Goal: Task Accomplishment & Management: Manage account settings

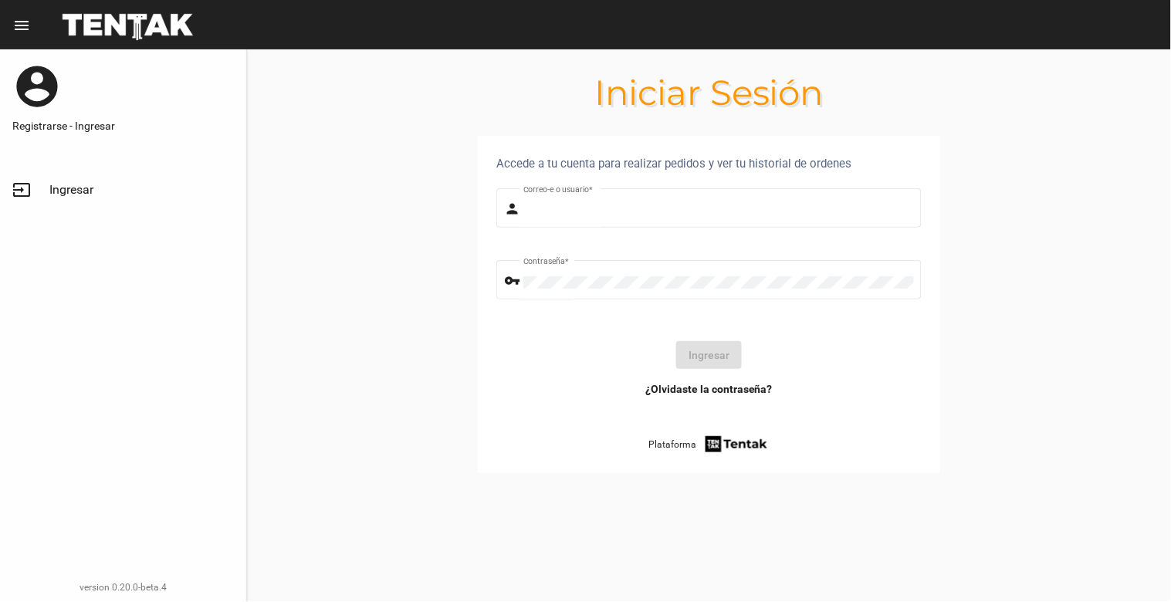
type input "[EMAIL_ADDRESS][DOMAIN_NAME]"
click at [67, 189] on span "Ingresar" at bounding box center [71, 189] width 44 height 15
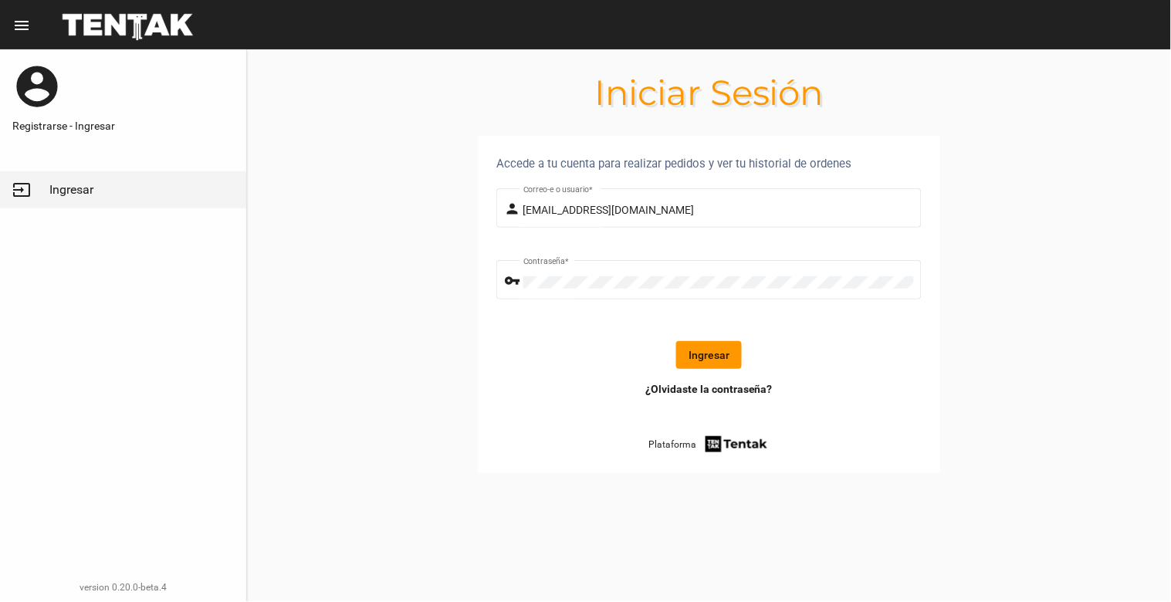
click at [714, 355] on button "Ingresar" at bounding box center [709, 355] width 66 height 28
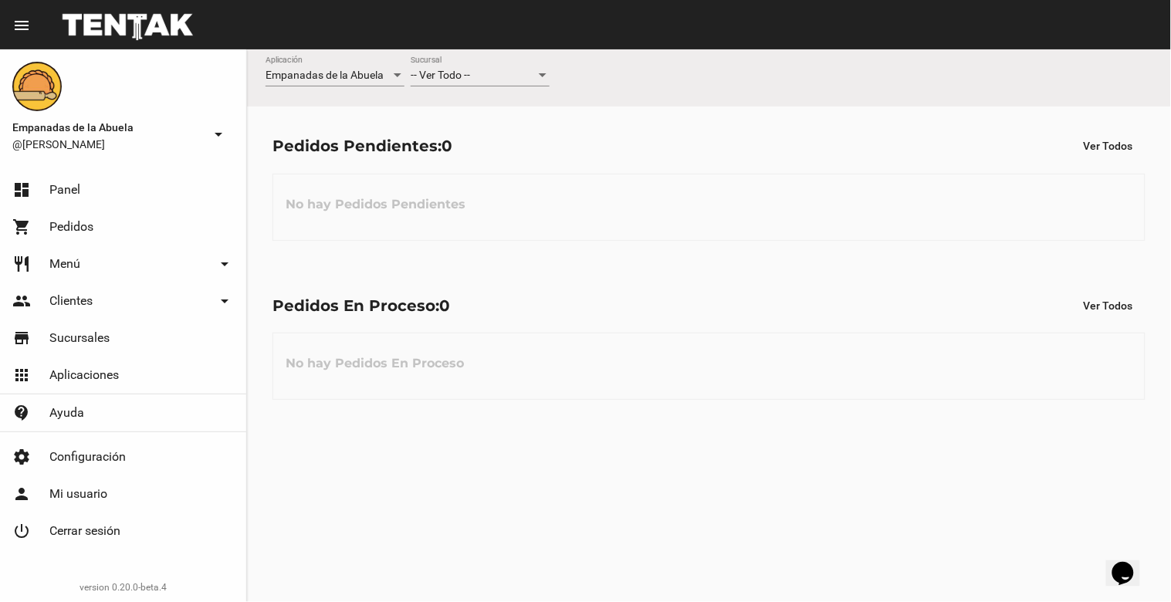
click at [511, 67] on div "-- Ver Todo -- Sucursal" at bounding box center [480, 71] width 139 height 30
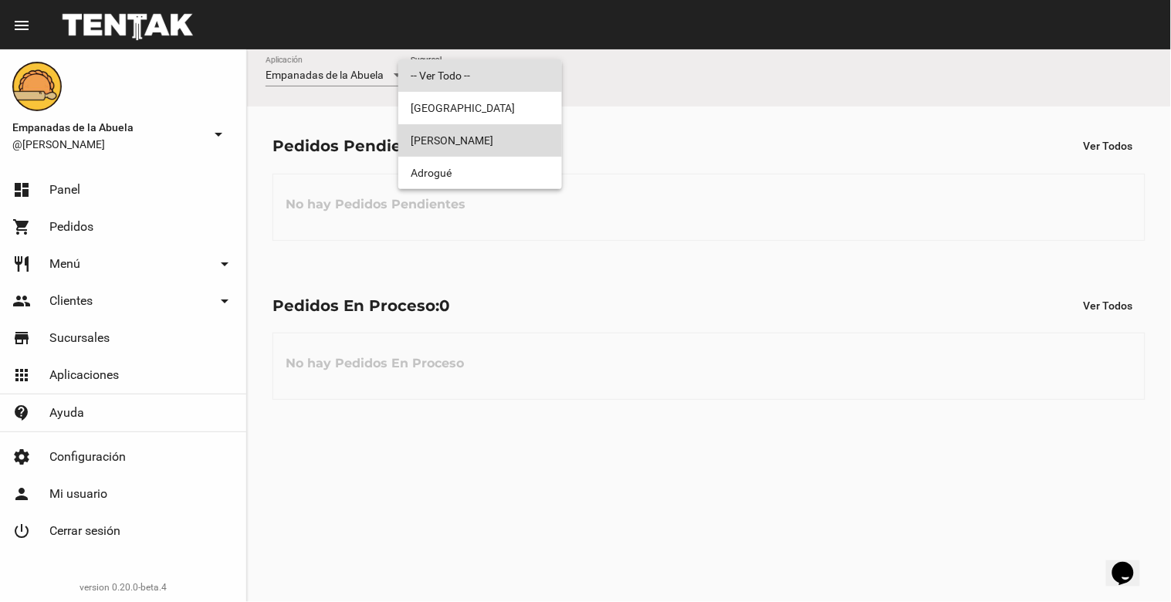
click at [492, 130] on span "[PERSON_NAME]" at bounding box center [480, 140] width 139 height 32
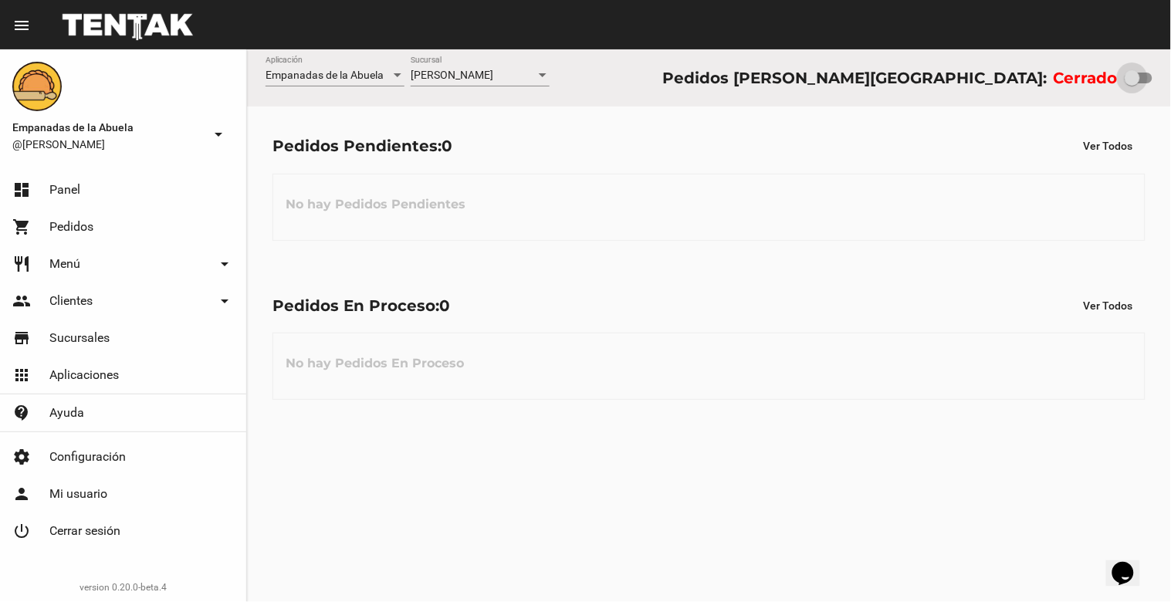
click at [1137, 73] on div at bounding box center [1132, 77] width 15 height 15
click at [1132, 83] on input "checkbox" at bounding box center [1132, 83] width 1 height 1
checkbox input "true"
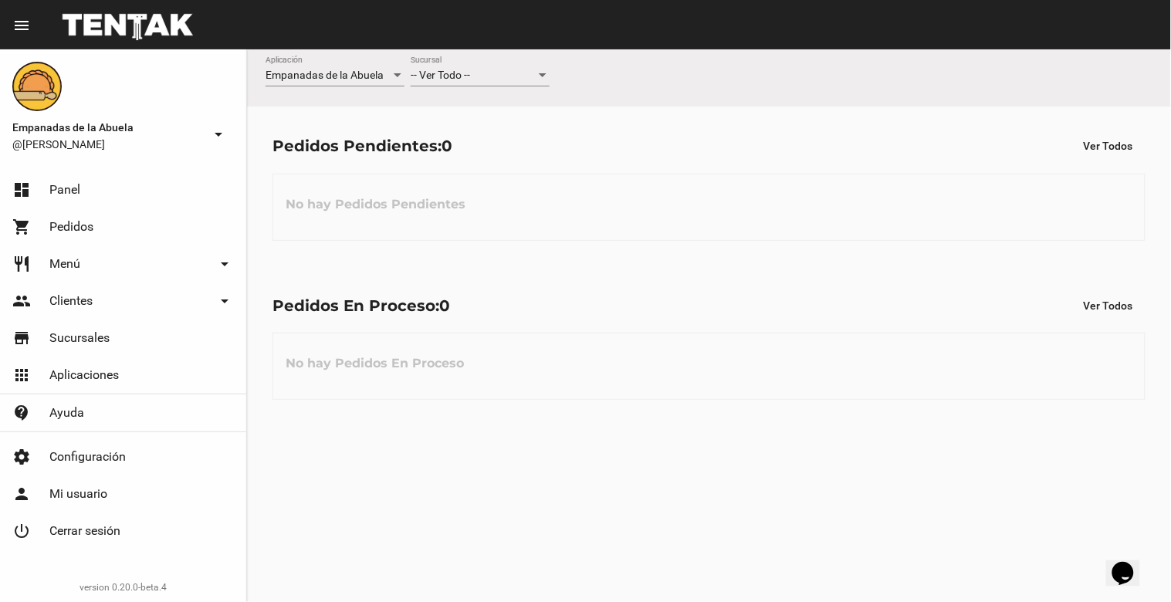
click at [507, 83] on div "-- Ver Todo -- Sucursal" at bounding box center [480, 71] width 139 height 30
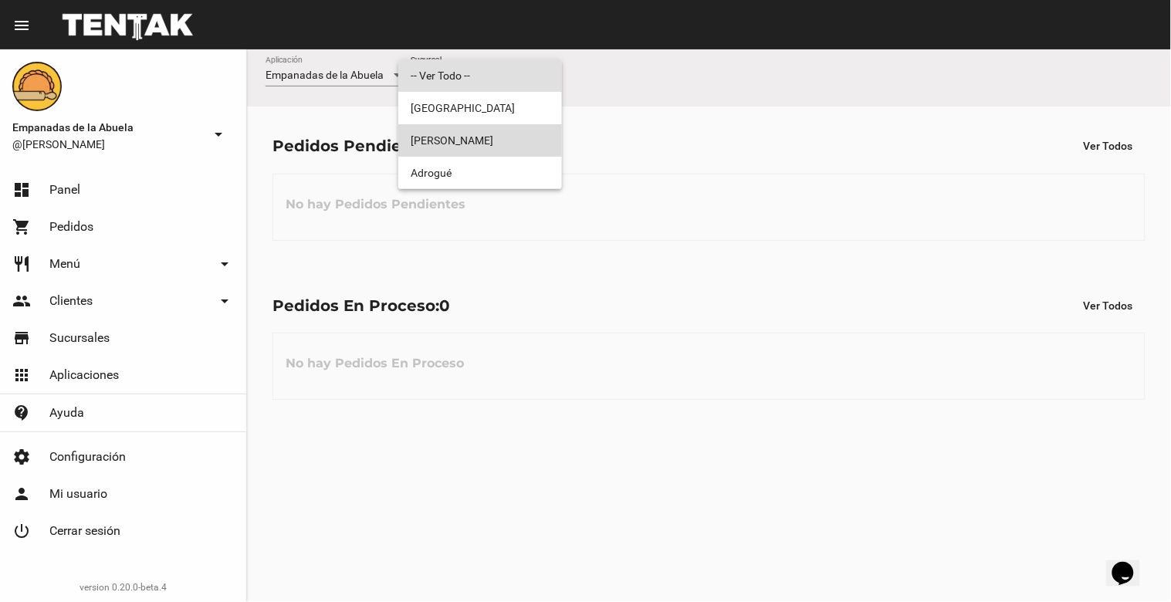
click at [504, 140] on span "[PERSON_NAME]" at bounding box center [480, 140] width 139 height 32
